Goal: Task Accomplishment & Management: Use online tool/utility

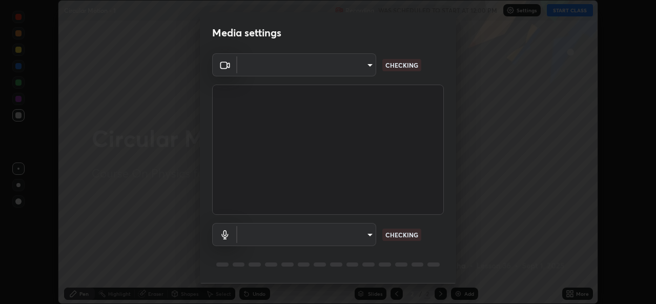
scroll to position [32, 0]
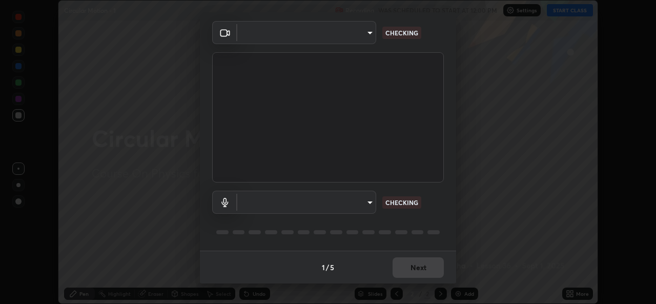
type input "9788daf0cbf52dd0d374ba9f0d4f11576c03820bc15fcf9a4a11f890b69d92bf"
type input "345f5d8304a1ab30e3d14ed5696ced08ebab0189725ef91838db04cd8f5619d4"
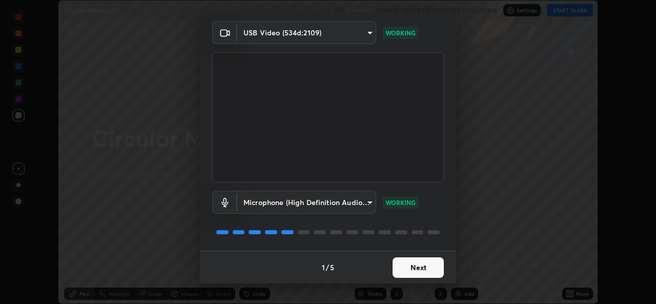
click at [416, 266] on button "Next" at bounding box center [417, 267] width 51 height 20
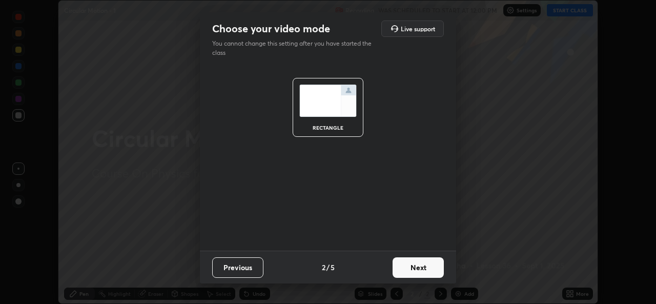
scroll to position [0, 0]
click at [412, 266] on button "Next" at bounding box center [417, 267] width 51 height 20
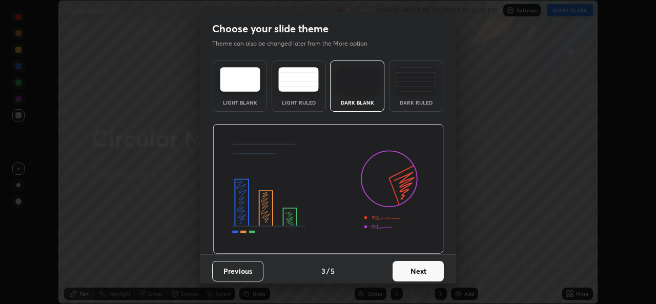
click at [409, 265] on button "Next" at bounding box center [417, 271] width 51 height 20
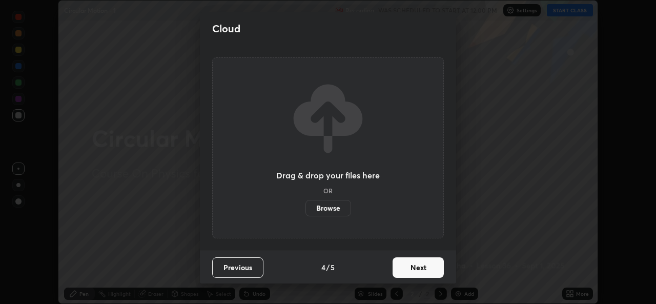
click at [407, 265] on button "Next" at bounding box center [417, 267] width 51 height 20
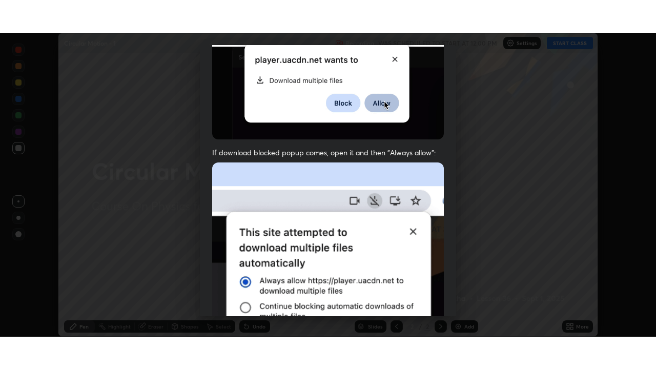
scroll to position [241, 0]
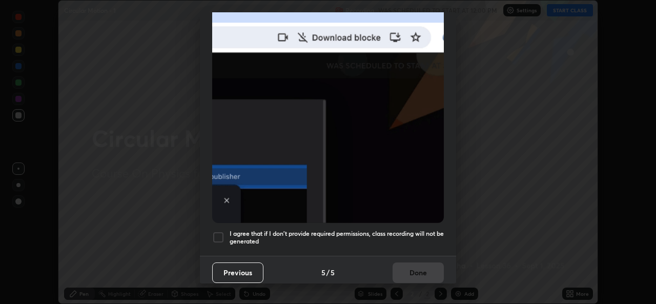
click at [415, 231] on h5 "I agree that if I don't provide required permissions, class recording will not …" at bounding box center [336, 237] width 214 height 16
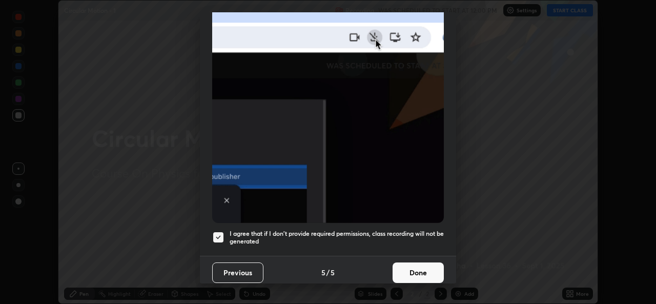
click at [413, 272] on button "Done" at bounding box center [417, 272] width 51 height 20
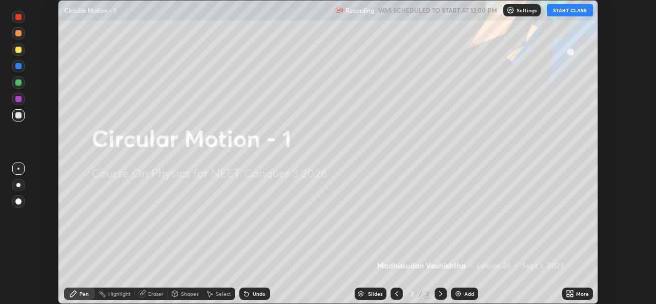
click at [570, 13] on button "START CLASS" at bounding box center [569, 10] width 46 height 12
click at [460, 293] on img at bounding box center [458, 293] width 8 height 8
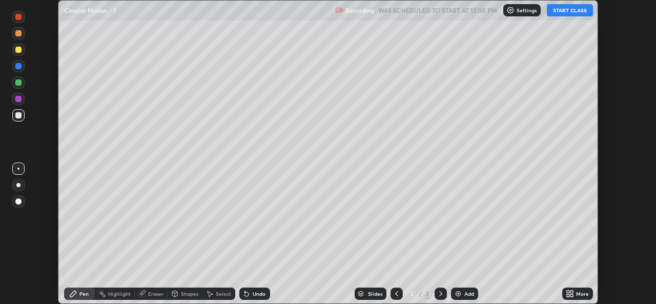
click at [582, 294] on div "More" at bounding box center [582, 293] width 13 height 5
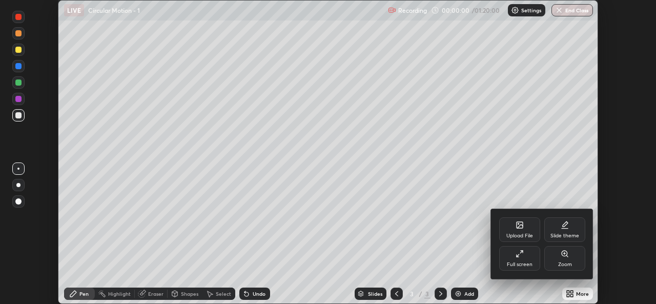
click at [521, 256] on icon at bounding box center [519, 253] width 8 height 8
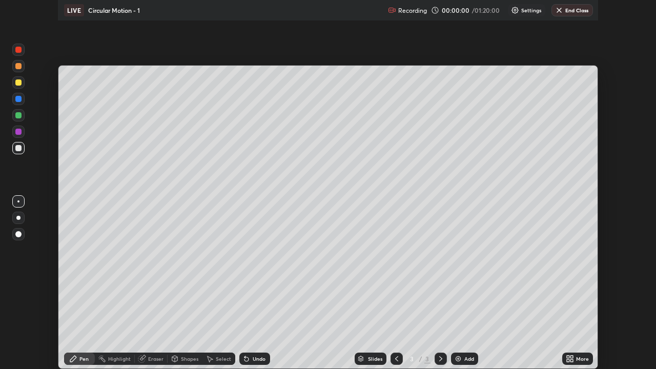
scroll to position [369, 656]
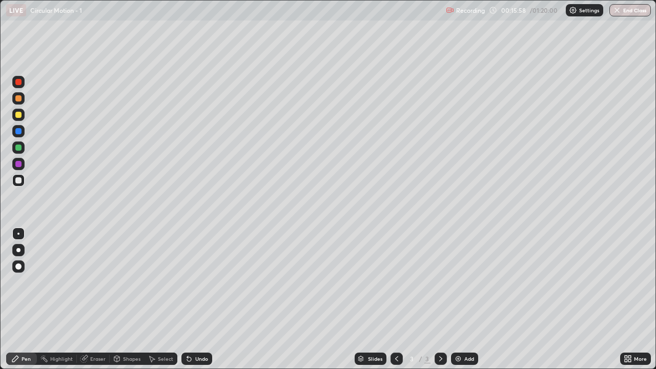
click at [99, 303] on div "Eraser" at bounding box center [97, 358] width 15 height 5
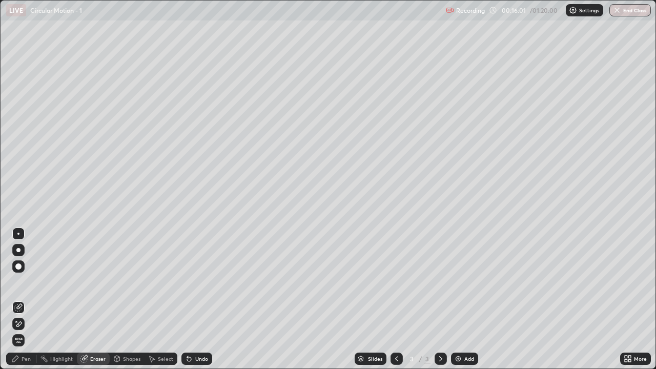
click at [25, 303] on div "Pen" at bounding box center [26, 358] width 9 height 5
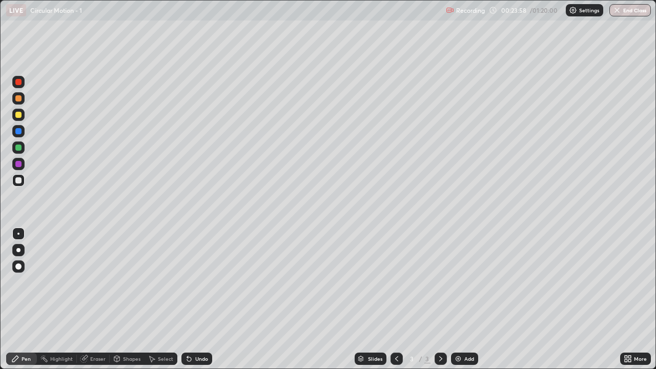
click at [468, 303] on div "Add" at bounding box center [469, 358] width 10 height 5
click at [95, 303] on div "Eraser" at bounding box center [97, 358] width 15 height 5
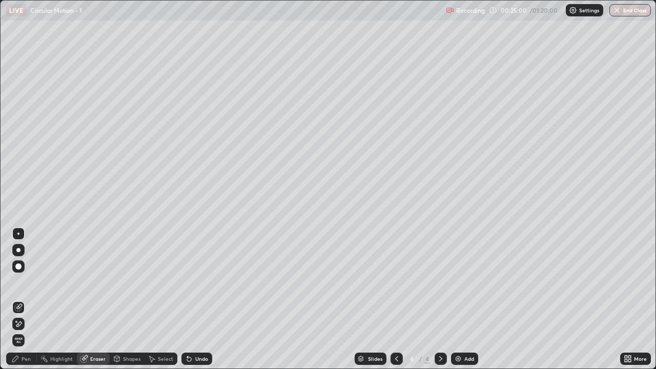
click at [30, 303] on div "Pen" at bounding box center [26, 358] width 9 height 5
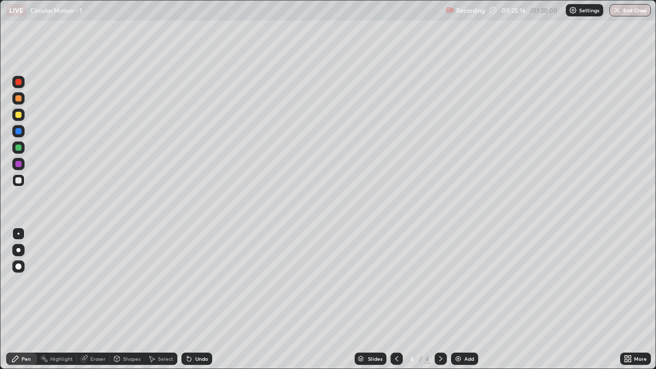
click at [98, 303] on div "Eraser" at bounding box center [97, 358] width 15 height 5
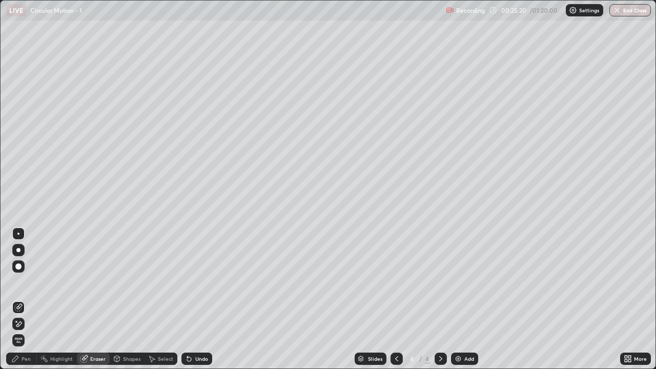
click at [28, 303] on div "Pen" at bounding box center [26, 358] width 9 height 5
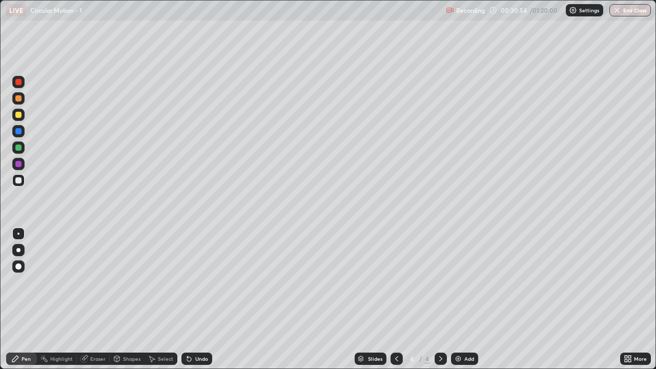
click at [394, 303] on icon at bounding box center [396, 358] width 8 height 8
click at [393, 303] on icon at bounding box center [396, 358] width 8 height 8
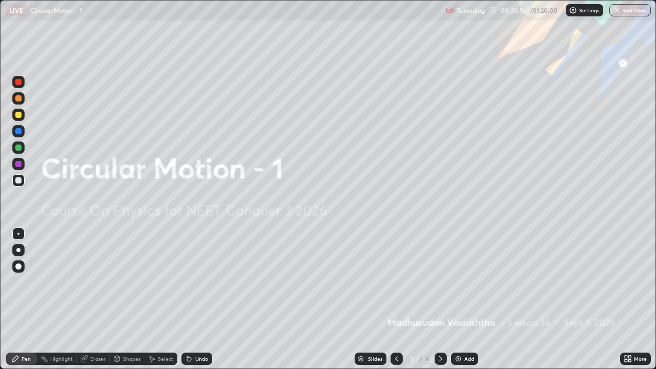
click at [439, 303] on icon at bounding box center [440, 358] width 8 height 8
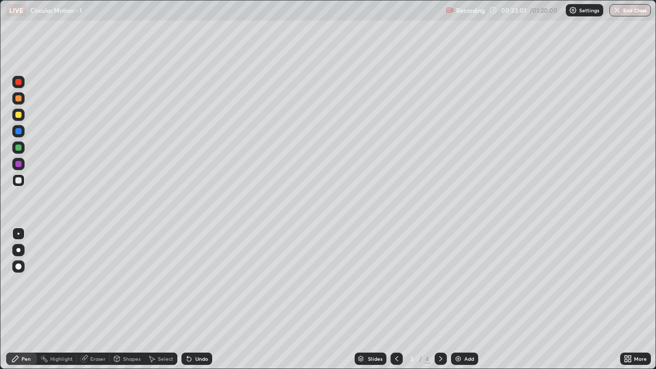
click at [440, 303] on icon at bounding box center [440, 358] width 3 height 5
click at [465, 303] on div "Add" at bounding box center [469, 358] width 10 height 5
click at [58, 303] on div "Highlight" at bounding box center [57, 358] width 40 height 12
click at [94, 303] on div "Eraser" at bounding box center [97, 358] width 15 height 5
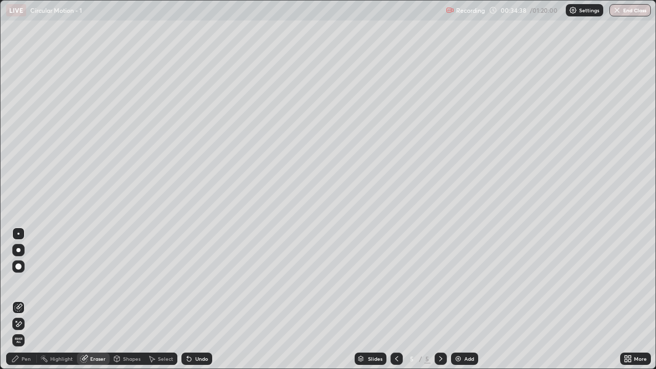
click at [24, 303] on div "Pen" at bounding box center [21, 358] width 31 height 12
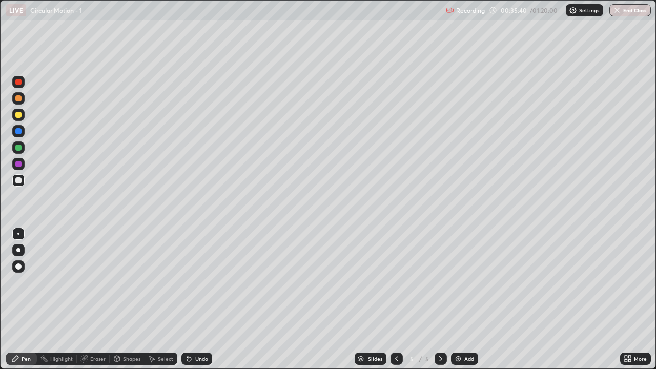
click at [396, 303] on icon at bounding box center [396, 358] width 8 height 8
click at [443, 303] on icon at bounding box center [440, 358] width 8 height 8
click at [444, 303] on div at bounding box center [440, 358] width 12 height 12
click at [95, 303] on div "Eraser" at bounding box center [97, 358] width 15 height 5
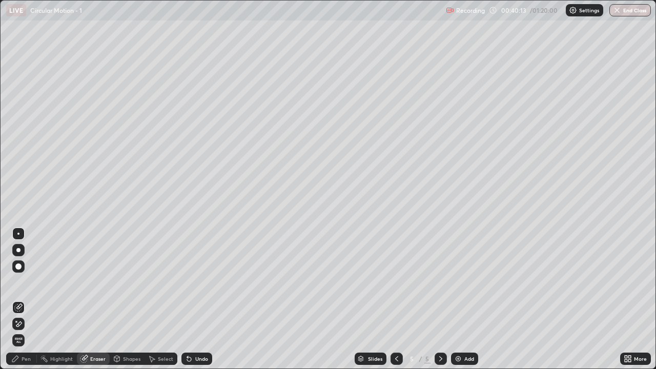
click at [32, 303] on div "Pen" at bounding box center [21, 358] width 31 height 12
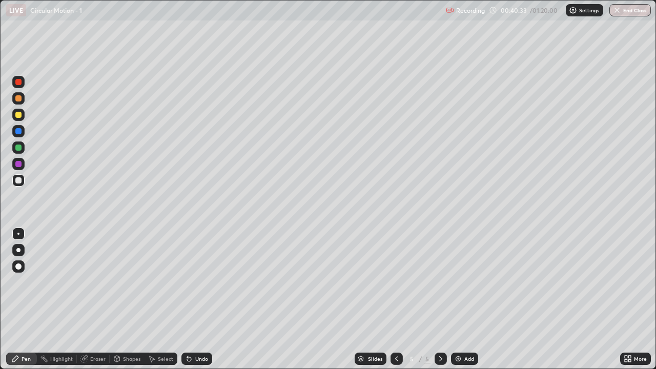
click at [96, 303] on div "Eraser" at bounding box center [97, 358] width 15 height 5
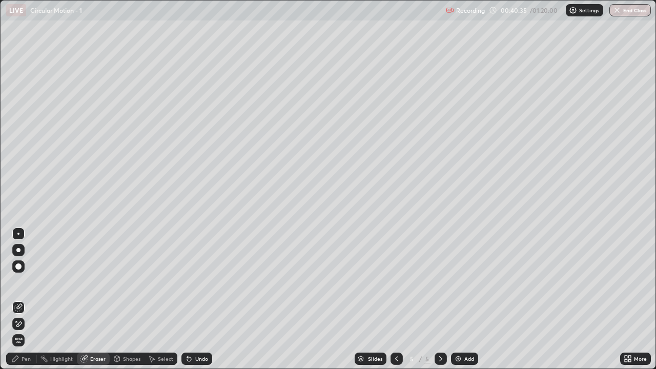
click at [34, 303] on div "Pen" at bounding box center [21, 358] width 31 height 12
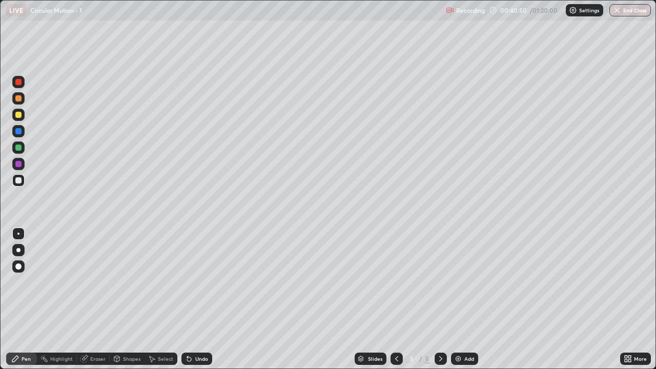
click at [95, 303] on div "Eraser" at bounding box center [97, 358] width 15 height 5
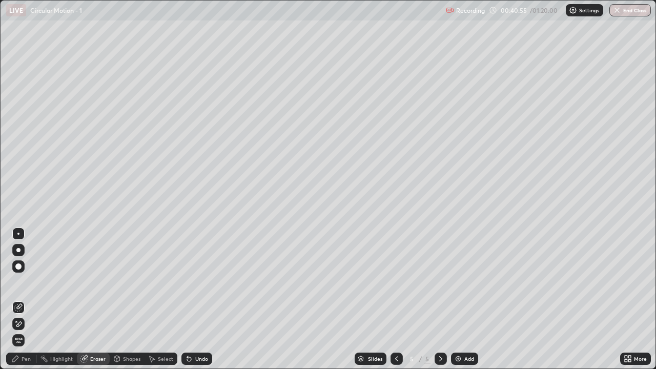
click at [20, 303] on div "Pen" at bounding box center [21, 358] width 31 height 12
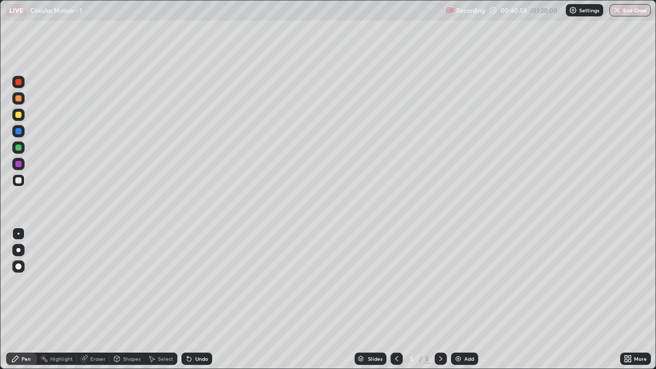
click at [461, 303] on div "Add" at bounding box center [464, 358] width 27 height 12
click at [464, 303] on div "Add" at bounding box center [469, 358] width 10 height 5
click at [98, 303] on div "Eraser" at bounding box center [97, 358] width 15 height 5
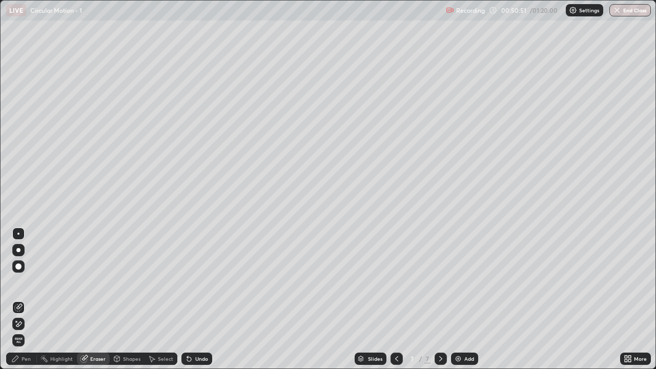
click at [29, 303] on div "Pen" at bounding box center [21, 358] width 31 height 12
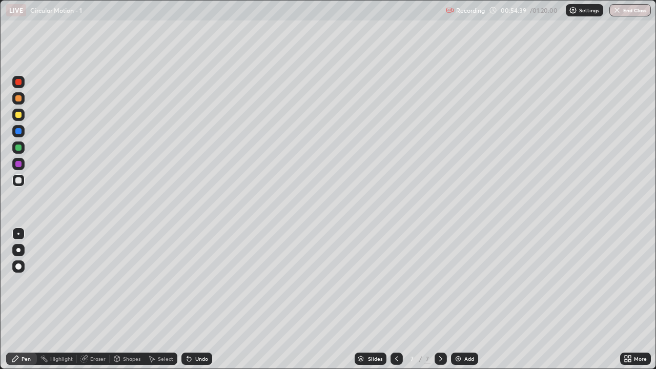
click at [93, 303] on div "Eraser" at bounding box center [97, 358] width 15 height 5
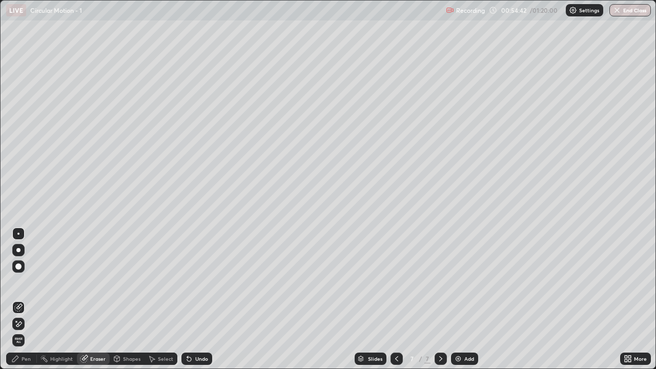
click at [30, 303] on div "Pen" at bounding box center [21, 358] width 31 height 12
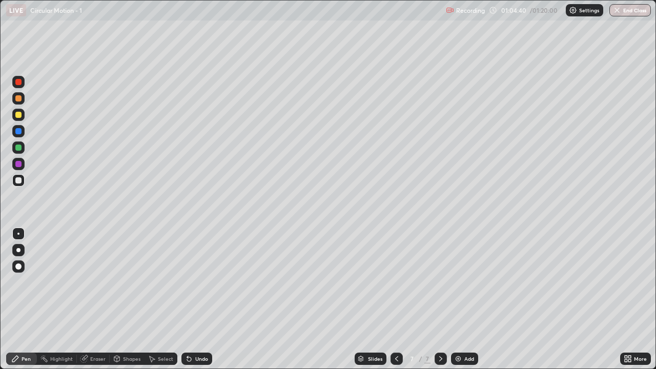
click at [90, 303] on div "Eraser" at bounding box center [97, 358] width 15 height 5
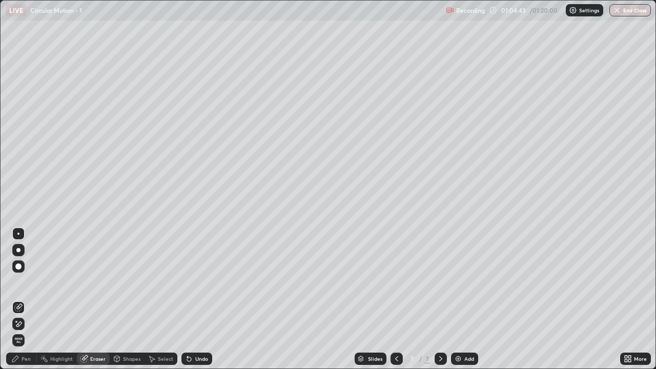
click at [31, 303] on div "Pen" at bounding box center [21, 358] width 31 height 12
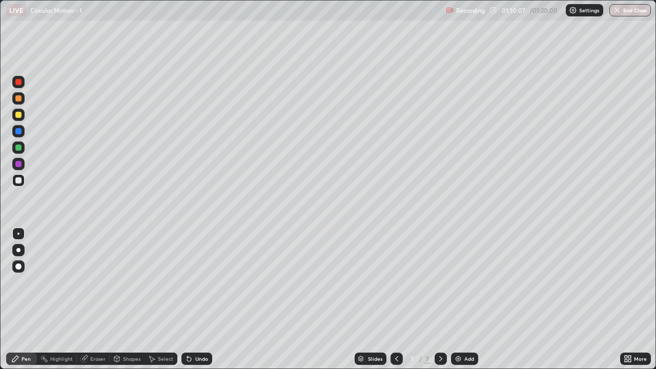
click at [459, 303] on img at bounding box center [458, 358] width 8 height 8
click at [626, 7] on button "End Class" at bounding box center [630, 10] width 40 height 12
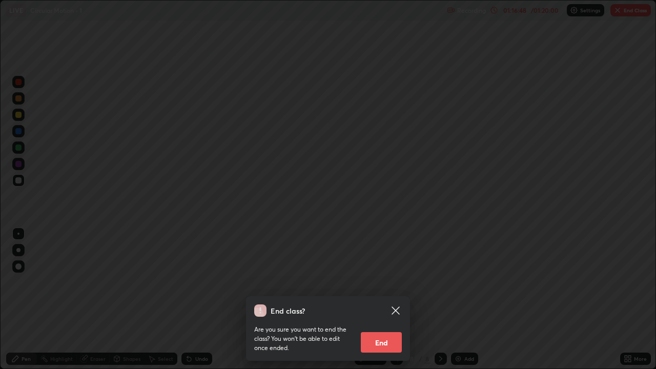
click at [399, 303] on icon at bounding box center [395, 310] width 8 height 8
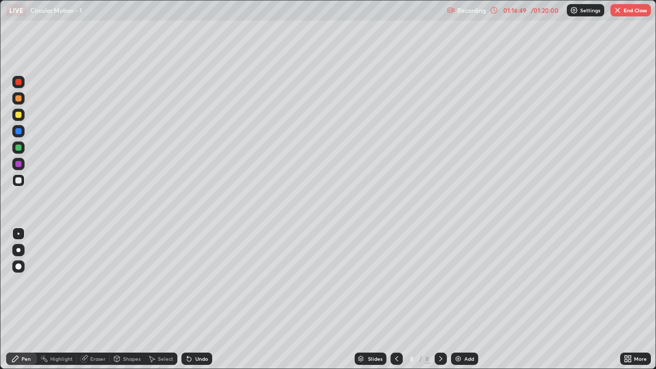
click at [390, 303] on div at bounding box center [396, 358] width 12 height 12
click at [439, 303] on icon at bounding box center [440, 358] width 8 height 8
click at [395, 303] on icon at bounding box center [396, 358] width 8 height 8
click at [400, 303] on div at bounding box center [396, 358] width 12 height 12
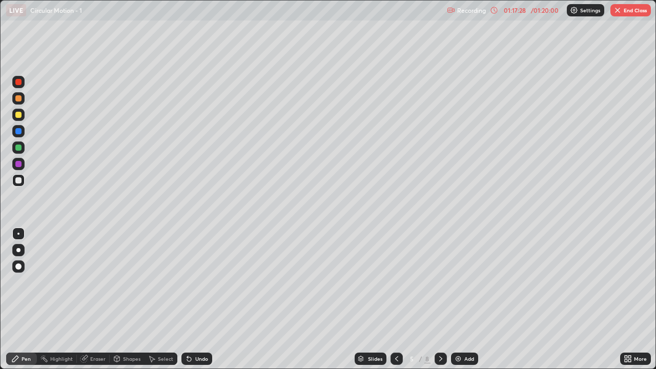
click at [628, 12] on button "End Class" at bounding box center [630, 10] width 40 height 12
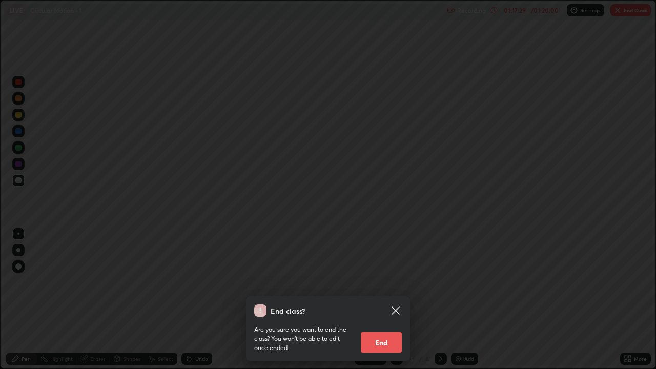
click at [378, 303] on button "End" at bounding box center [381, 342] width 41 height 20
